Goal: Find specific page/section: Find specific page/section

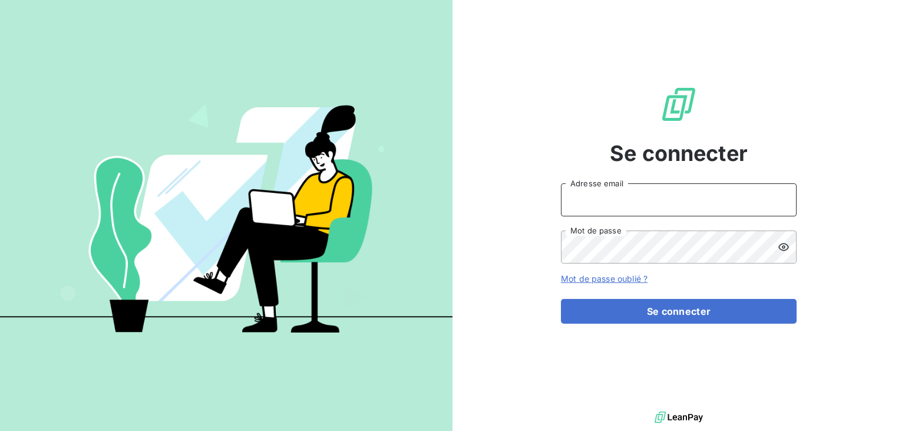
click at [651, 200] on input "Adresse email" at bounding box center [679, 199] width 236 height 33
drag, startPoint x: 701, startPoint y: 201, endPoint x: 417, endPoint y: 147, distance: 289.1
click at [561, 183] on input "serinemilie@gmail.com" at bounding box center [679, 199] width 236 height 33
type input "emilie.serin@gds974.re"
click at [561, 299] on button "Se connecter" at bounding box center [679, 311] width 236 height 25
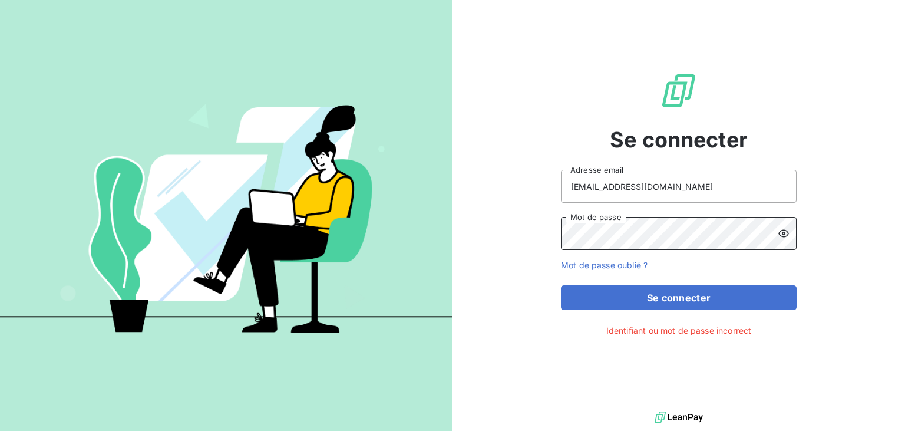
click at [561, 285] on button "Se connecter" at bounding box center [679, 297] width 236 height 25
click at [783, 238] on icon at bounding box center [784, 233] width 12 height 12
click at [561, 285] on button "Se connecter" at bounding box center [679, 297] width 236 height 25
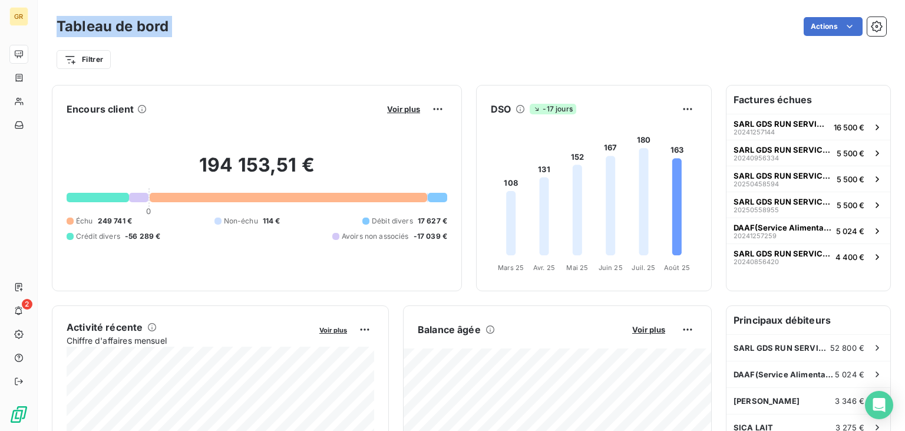
click at [368, 0] on div "Tableau de bord Actions Filtrer Encours client Voir plus 194 153,51 € 0 Échu 24…" at bounding box center [471, 215] width 867 height 431
click at [342, 53] on div "Filtrer" at bounding box center [472, 59] width 830 height 22
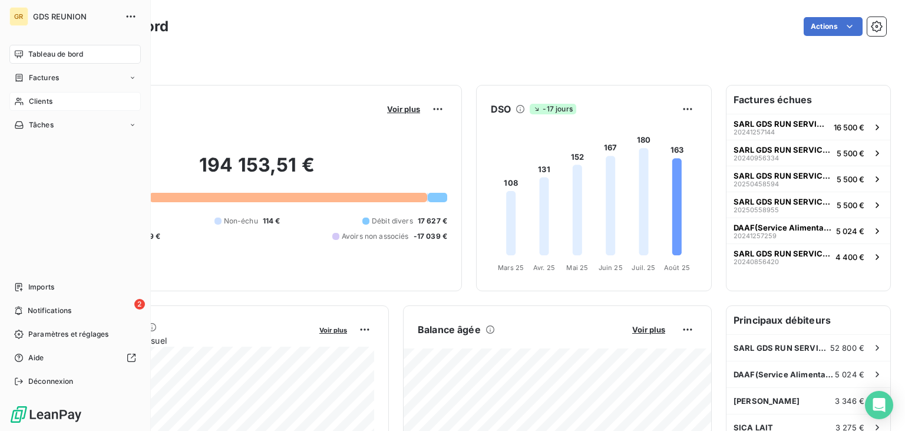
click at [35, 98] on span "Clients" at bounding box center [41, 101] width 24 height 11
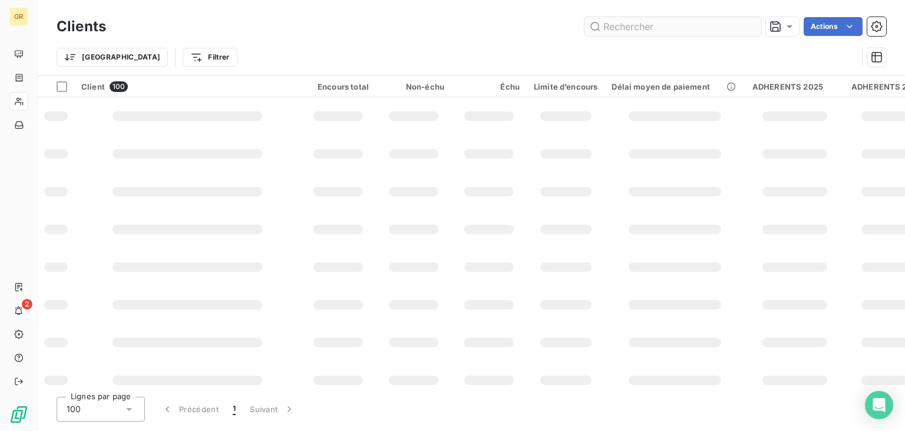
click at [630, 19] on input "text" at bounding box center [672, 26] width 177 height 19
type input "sanassama"
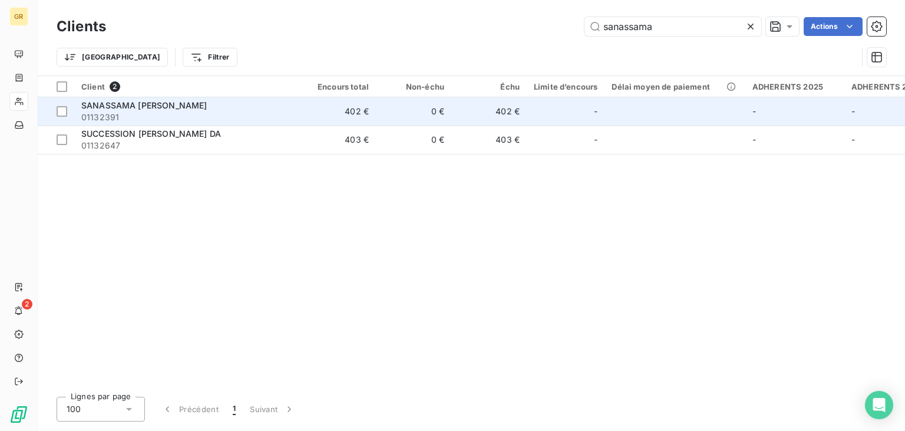
click at [164, 107] on span "SANASSAMA [PERSON_NAME]" at bounding box center [143, 105] width 125 height 10
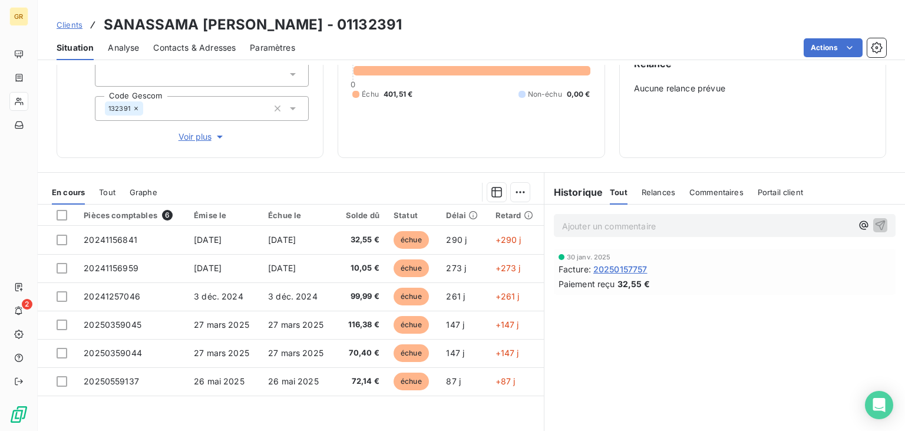
scroll to position [154, 0]
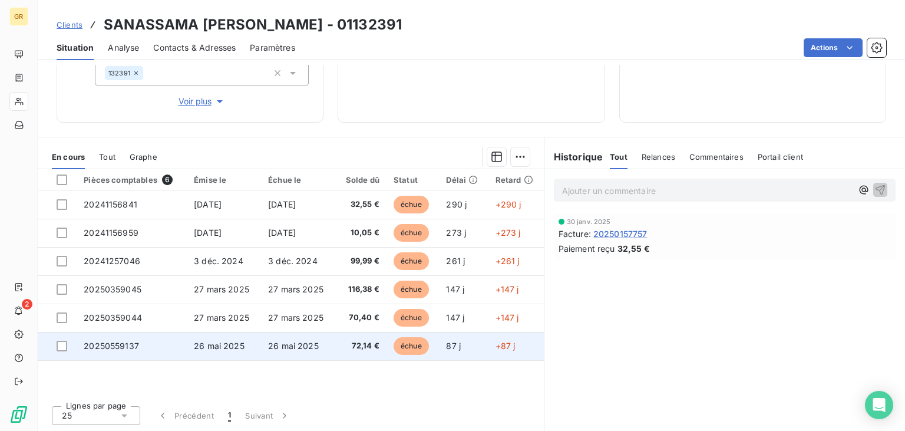
click at [361, 344] on span "72,14 €" at bounding box center [360, 346] width 37 height 12
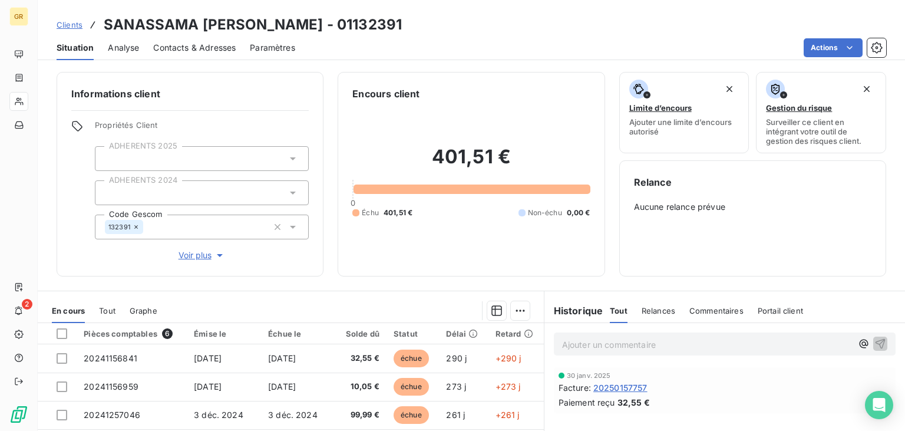
click at [300, 161] on div at bounding box center [202, 158] width 214 height 25
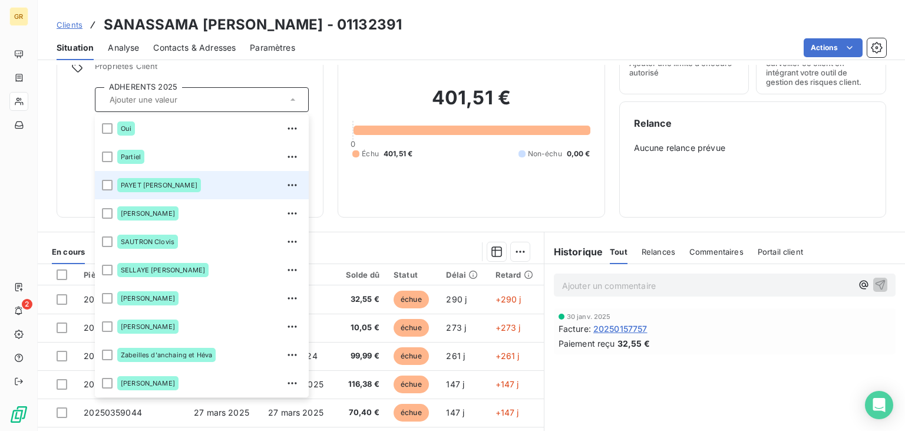
scroll to position [154, 0]
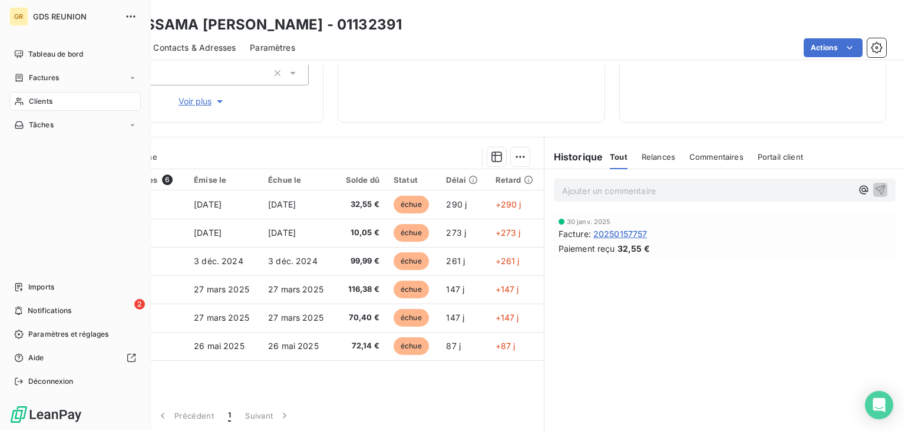
click at [42, 103] on span "Clients" at bounding box center [41, 101] width 24 height 11
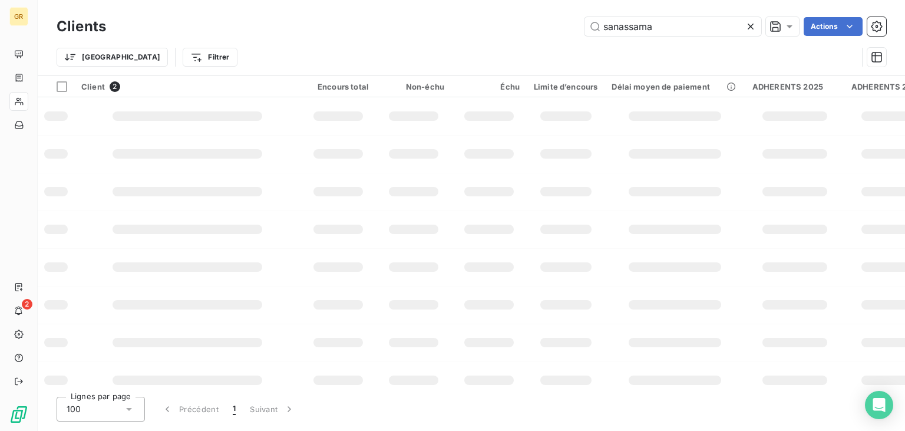
drag, startPoint x: 685, startPoint y: 29, endPoint x: 476, endPoint y: 0, distance: 210.6
click at [584, 17] on input "sanassama" at bounding box center [672, 26] width 177 height 19
type input "l"
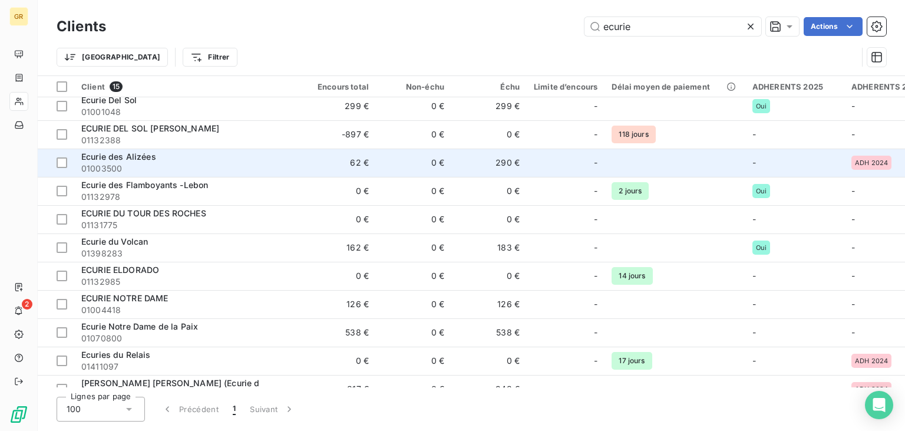
scroll to position [134, 0]
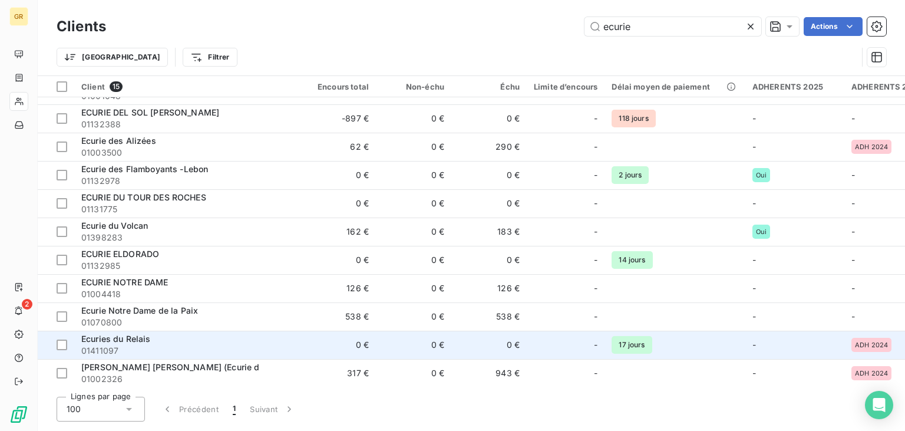
type input "ecurie"
click at [755, 346] on td "-" at bounding box center [794, 345] width 99 height 28
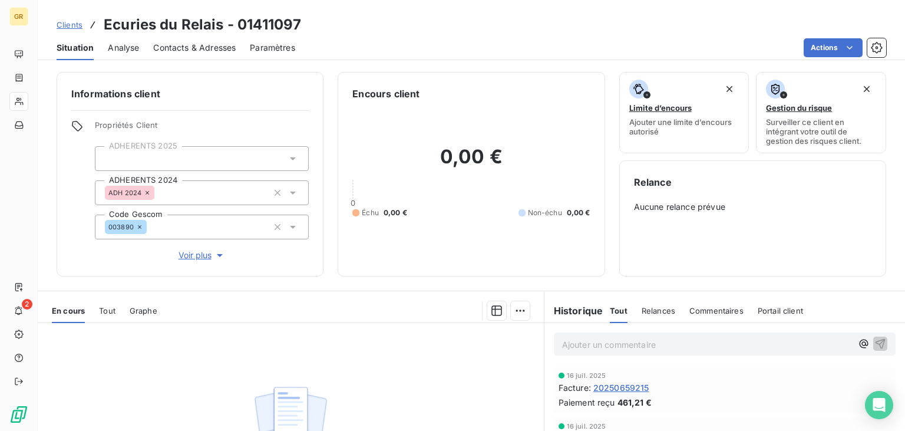
click at [247, 164] on div at bounding box center [202, 158] width 214 height 25
click at [286, 133] on span "Propriétés Client" at bounding box center [202, 128] width 214 height 16
click at [292, 50] on span "Paramètres" at bounding box center [272, 48] width 45 height 12
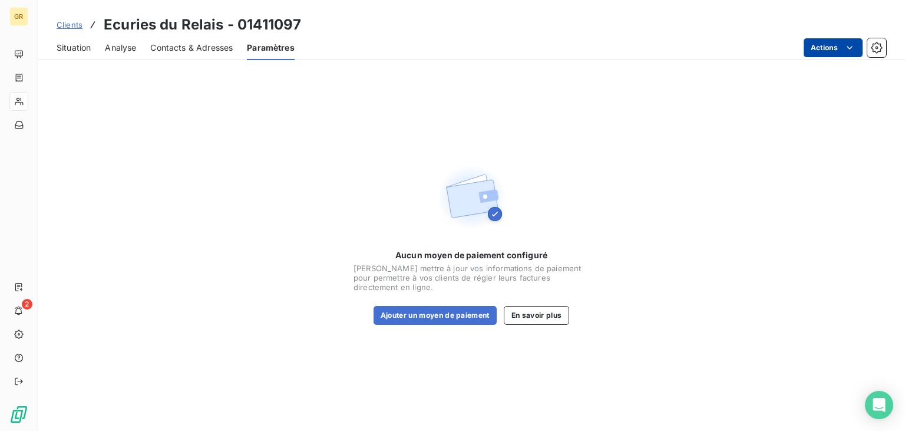
click at [845, 49] on html "GR 2 Clients Ecuries du Relais - 01411097 Situation Analyse Contacts & Adresses…" at bounding box center [452, 215] width 905 height 431
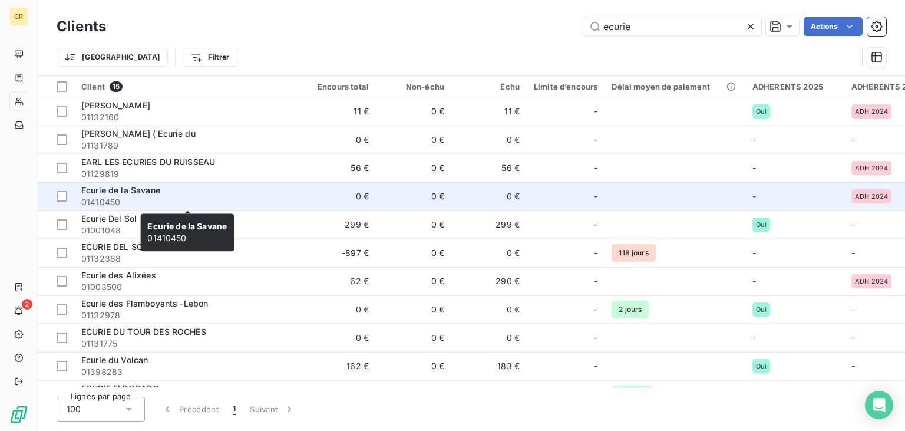
scroll to position [134, 0]
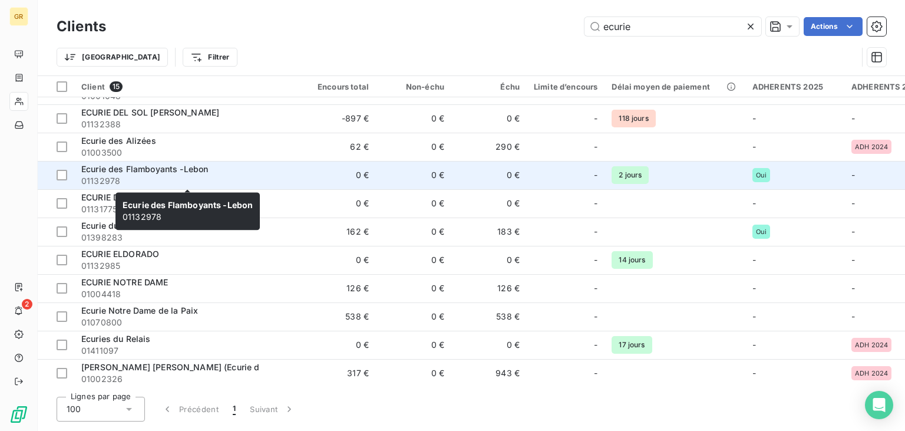
click at [127, 171] on span "Ecurie des Flamboyants -Lebon" at bounding box center [144, 169] width 127 height 10
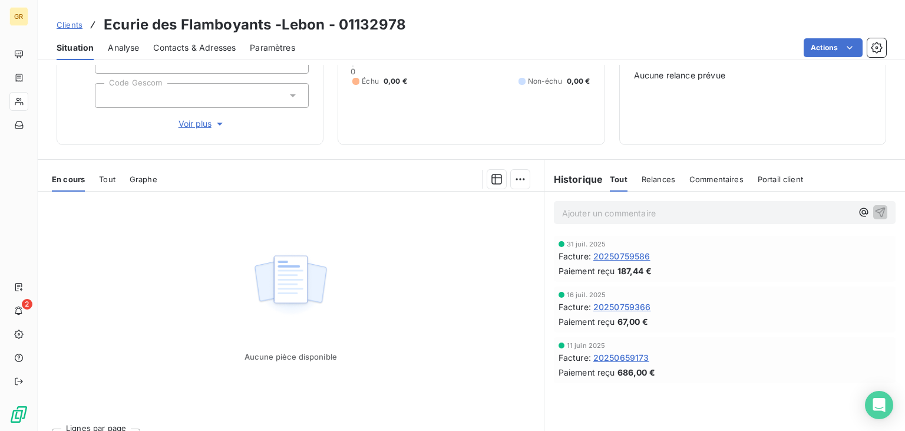
scroll to position [154, 0]
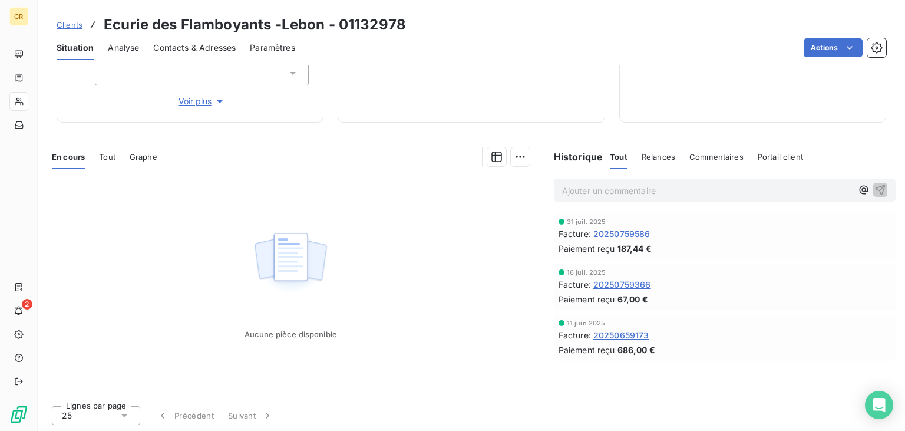
click at [636, 251] on span "187,44 €" at bounding box center [634, 248] width 34 height 12
click at [632, 243] on span "187,44 €" at bounding box center [634, 248] width 34 height 12
click at [633, 236] on span "20250759586" at bounding box center [621, 233] width 57 height 12
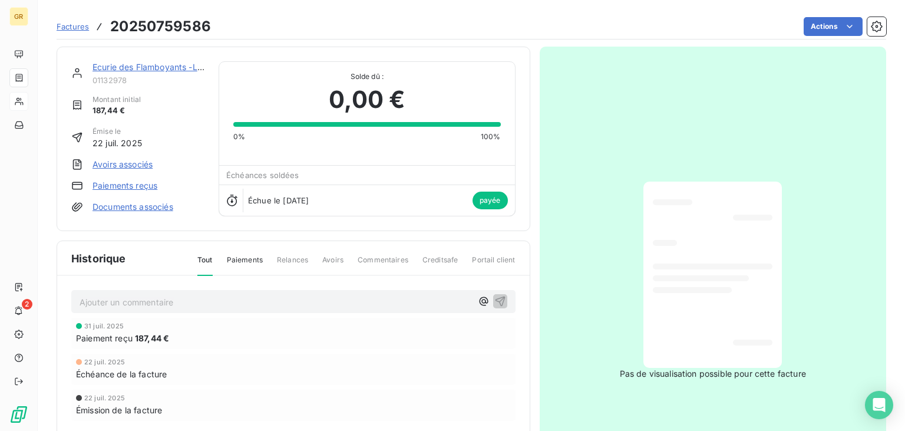
scroll to position [60, 0]
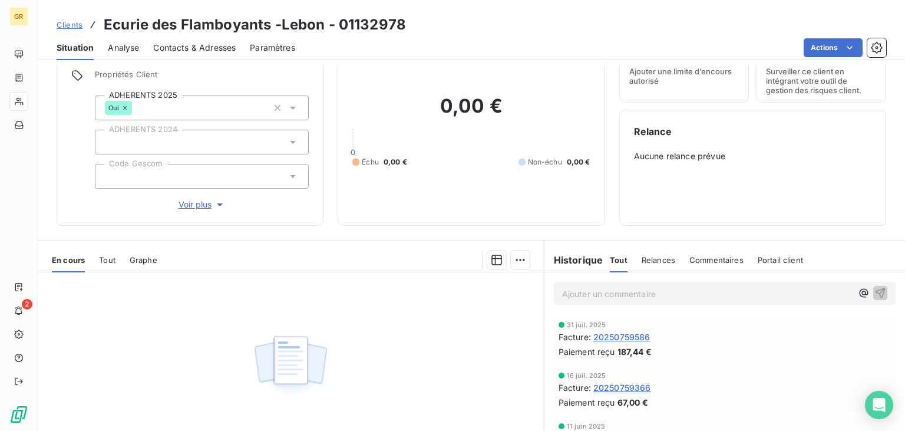
scroll to position [118, 0]
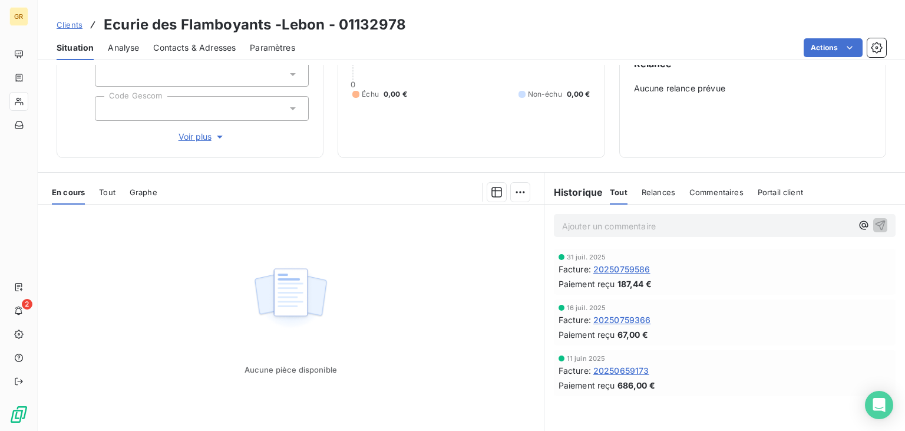
click at [619, 319] on span "20250759366" at bounding box center [622, 319] width 58 height 12
